Goal: Check status: Check status

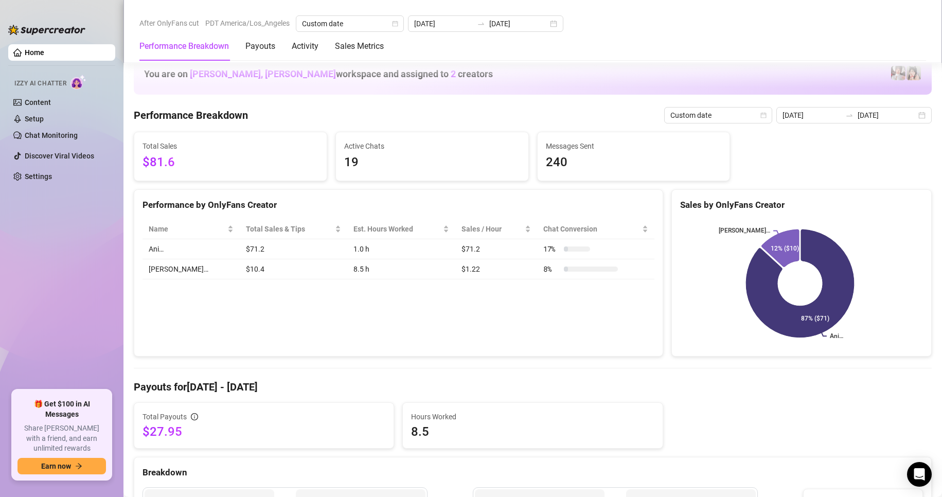
scroll to position [536, 0]
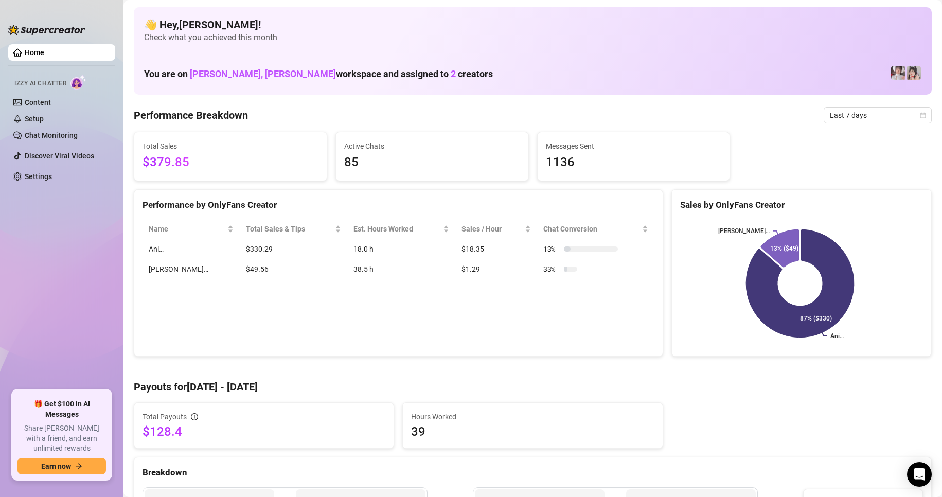
click at [862, 113] on span "Last 7 days" at bounding box center [878, 114] width 96 height 15
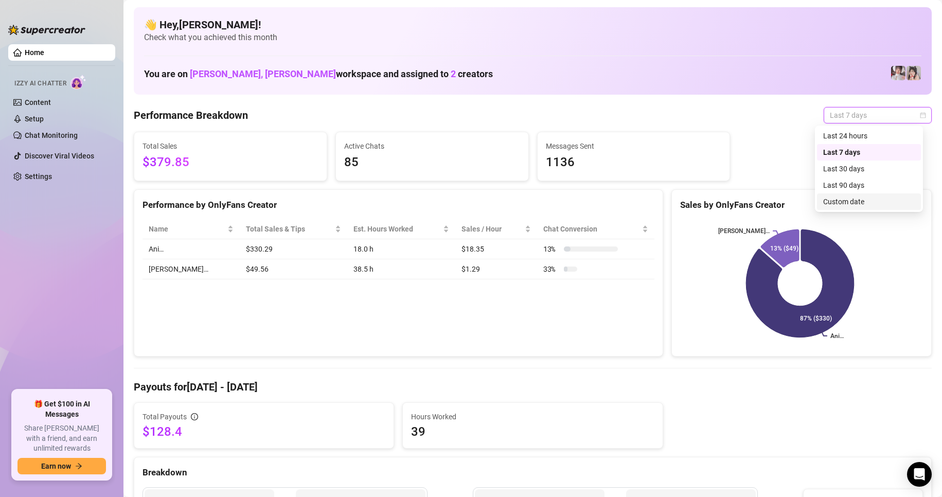
click at [838, 200] on div "Custom date" at bounding box center [869, 201] width 92 height 11
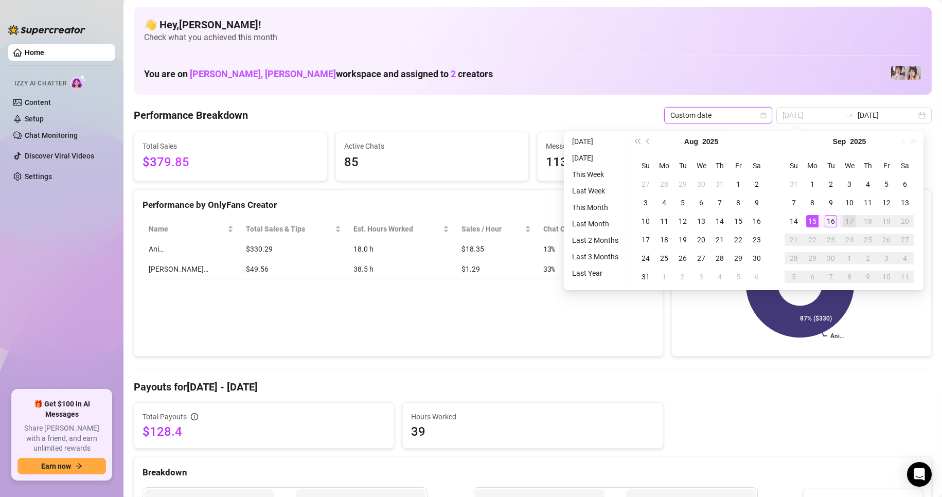
type input "[DATE]"
click at [809, 223] on div "15" at bounding box center [812, 221] width 12 height 12
type input "[DATE]"
click at [829, 222] on div "16" at bounding box center [830, 221] width 12 height 12
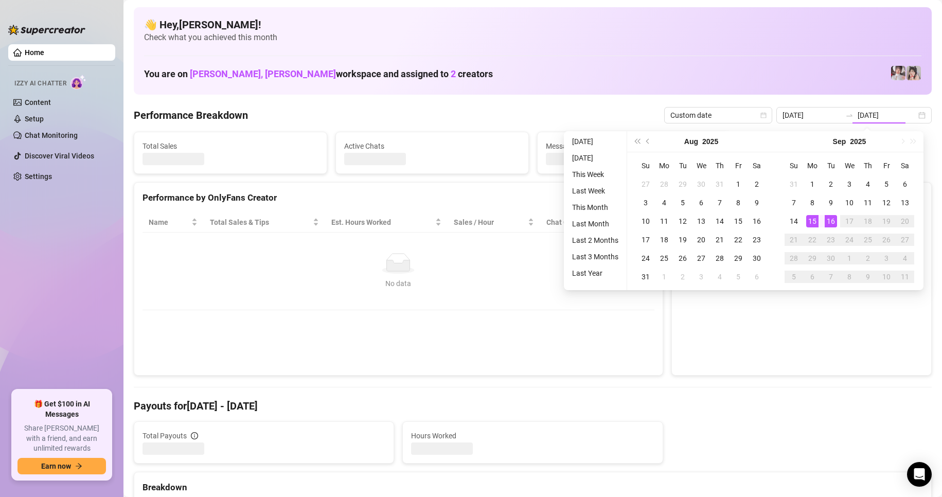
type input "[DATE]"
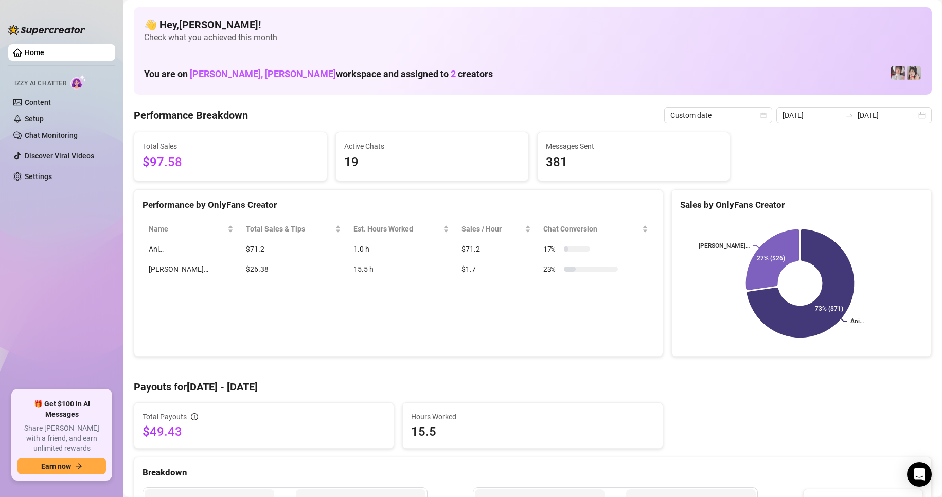
click at [79, 323] on ul "Home Izzy AI Chatter Content Setup Chat Monitoring Discover Viral Videos Settin…" at bounding box center [61, 213] width 107 height 346
click at [28, 212] on ul "Home Izzy AI Chatter Content Setup Chat Monitoring Discover Viral Videos Settin…" at bounding box center [61, 213] width 107 height 346
